Goal: Task Accomplishment & Management: Complete application form

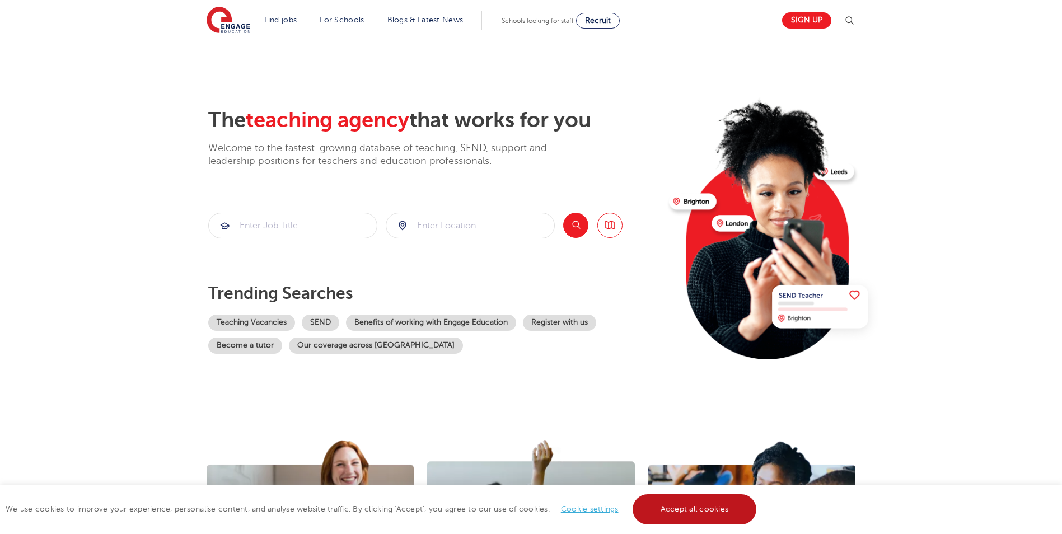
click at [695, 508] on link "Accept all cookies" at bounding box center [695, 509] width 124 height 30
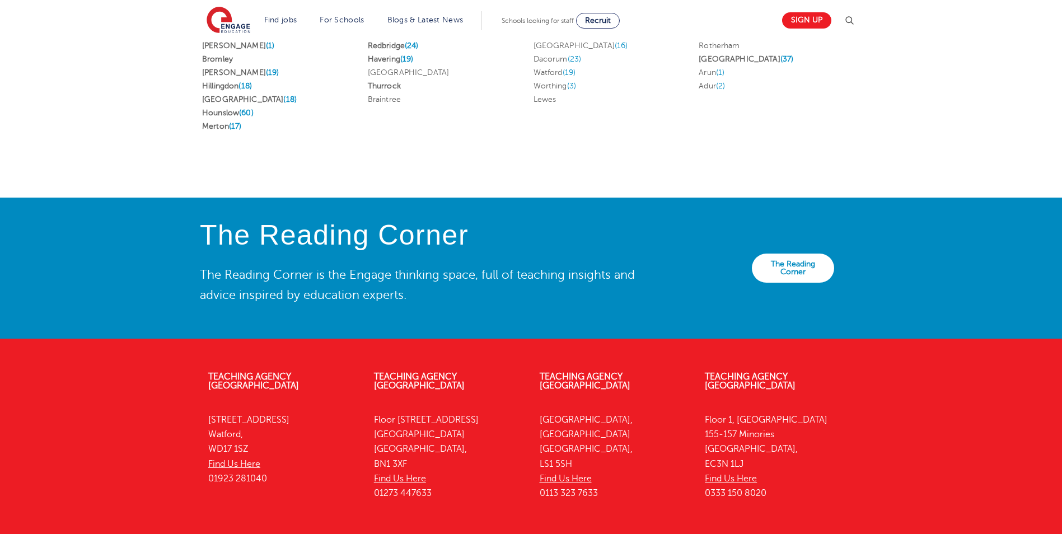
scroll to position [2477, 0]
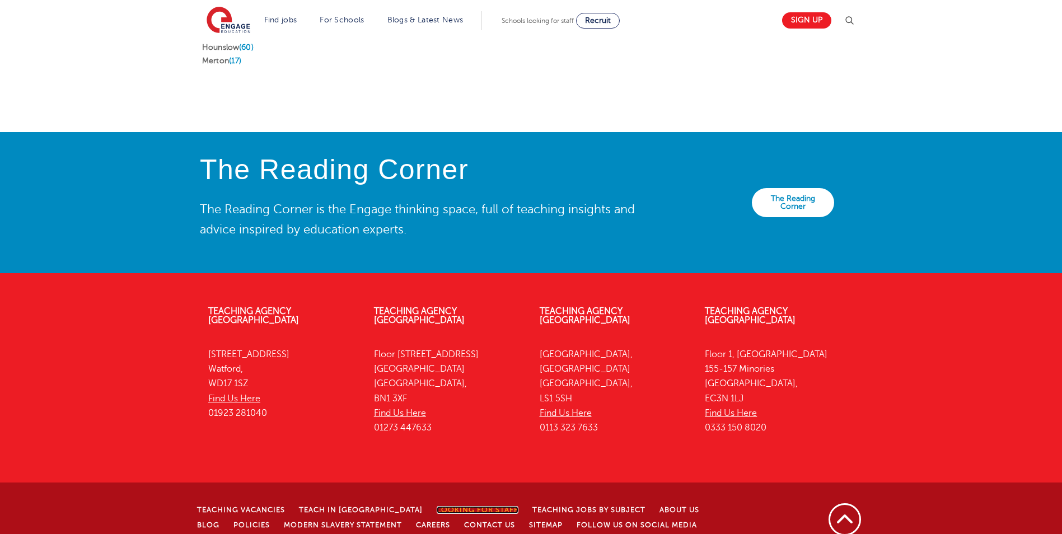
click at [437, 506] on link "Looking for staff" at bounding box center [478, 510] width 82 height 8
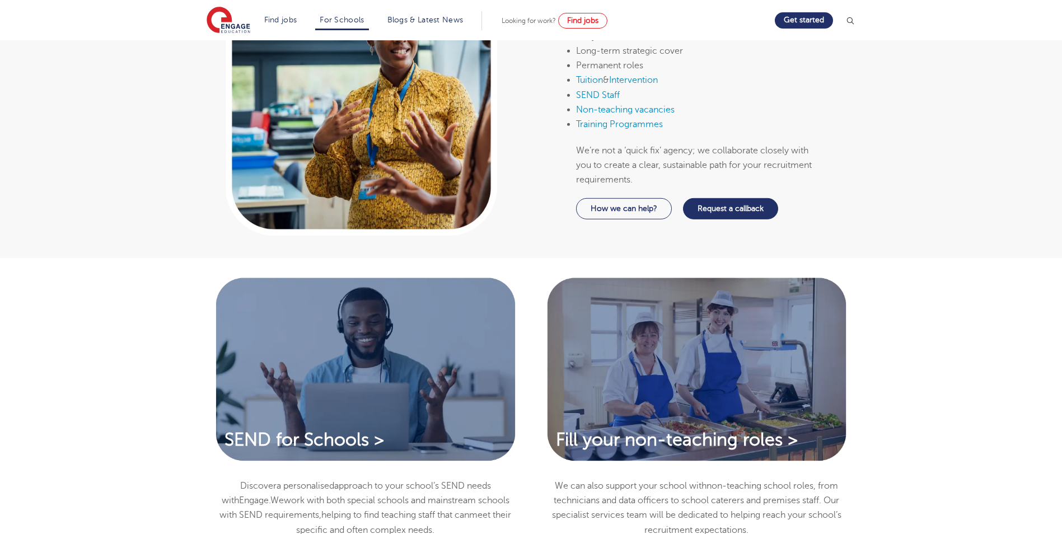
scroll to position [457, 0]
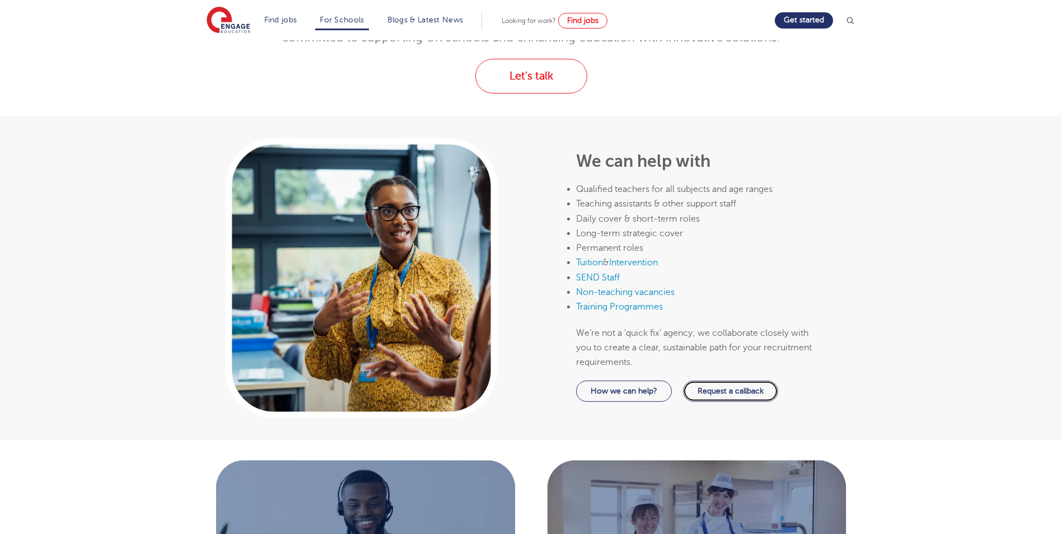
click at [759, 383] on link "Request a callback" at bounding box center [730, 391] width 95 height 21
